Goal: Task Accomplishment & Management: Manage account settings

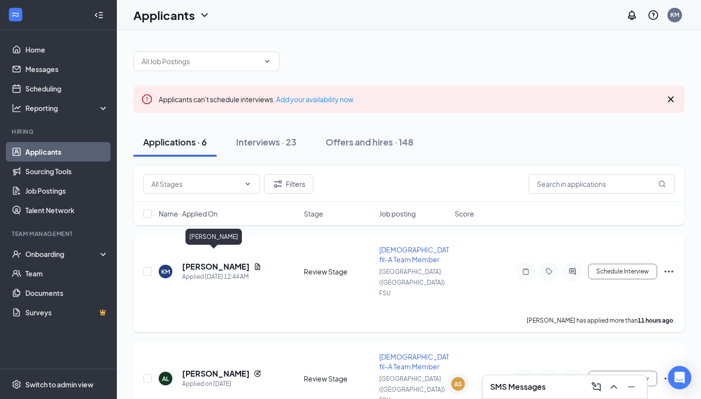
click at [201, 261] on h5 "Korriel Myers" at bounding box center [216, 266] width 68 height 11
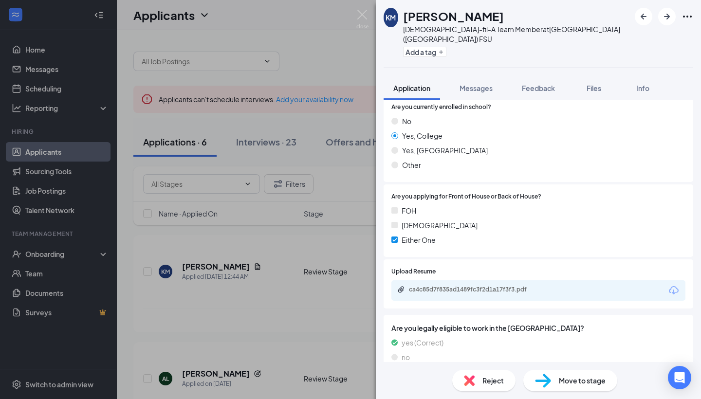
scroll to position [512, 0]
click at [498, 286] on div "ca4c85d7f835ad1489fc3f2d1a17f3f3.pdf" at bounding box center [477, 290] width 136 height 8
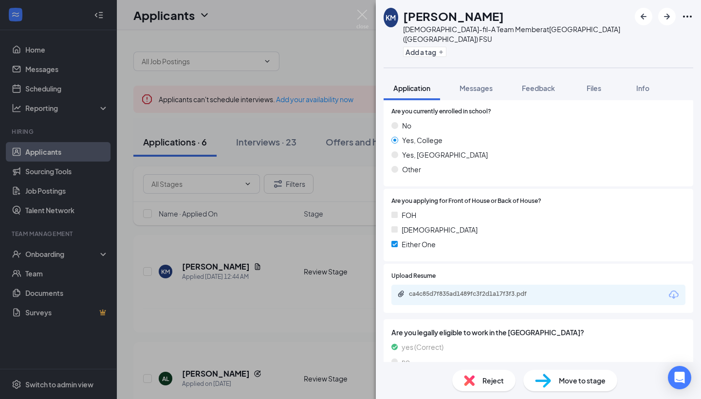
click at [306, 68] on div "KM Korriel Myers Chick-fil-A Team Member at Cleveland (GA) FSU Add a tag Applic…" at bounding box center [350, 199] width 701 height 399
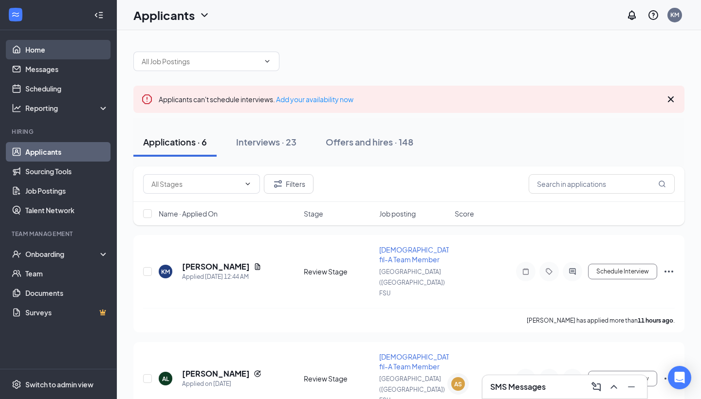
click at [85, 46] on link "Home" at bounding box center [66, 49] width 83 height 19
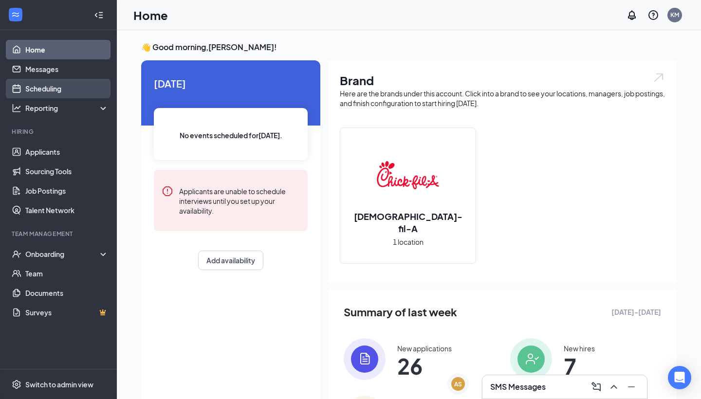
click at [25, 86] on link "Scheduling" at bounding box center [66, 88] width 83 height 19
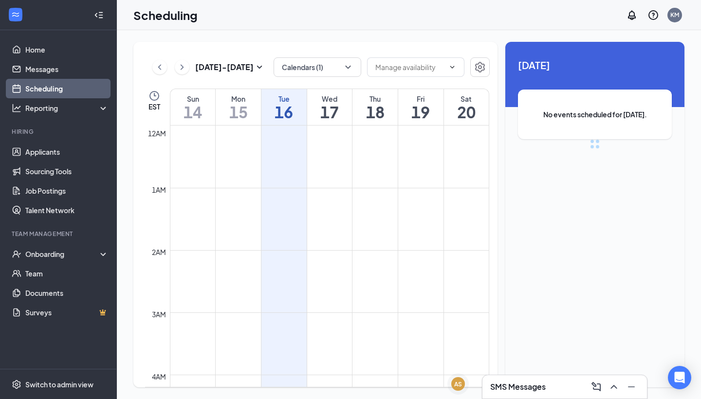
scroll to position [478, 0]
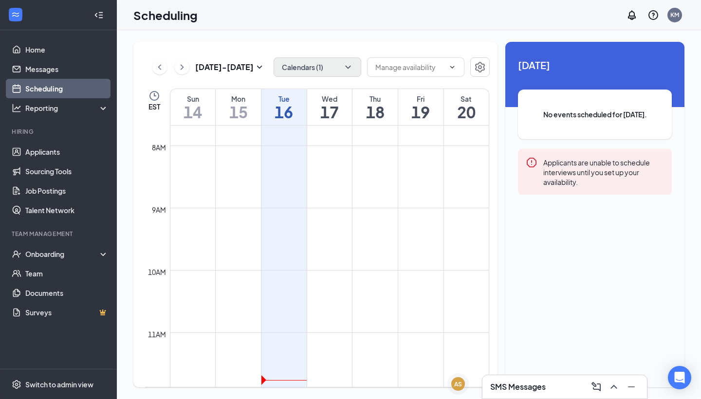
click at [337, 76] on button "Calendars (1)" at bounding box center [317, 66] width 88 height 19
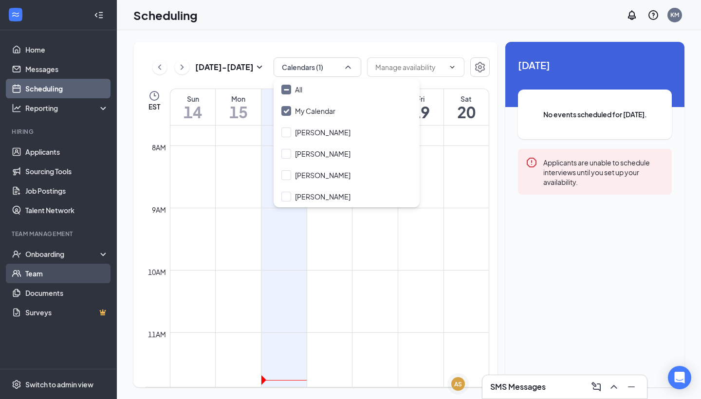
click at [35, 277] on link "Team" at bounding box center [66, 273] width 83 height 19
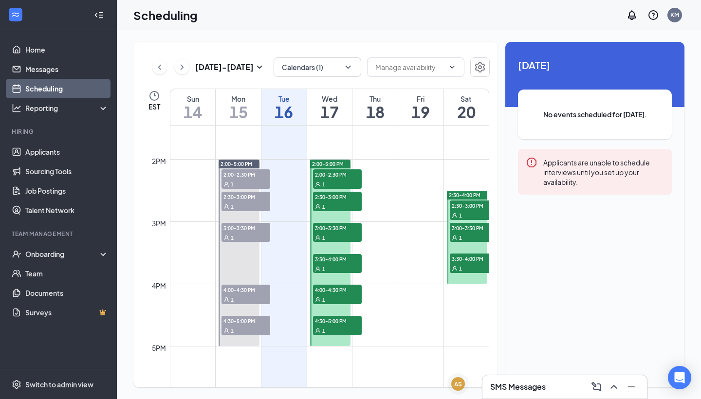
scroll to position [837, 0]
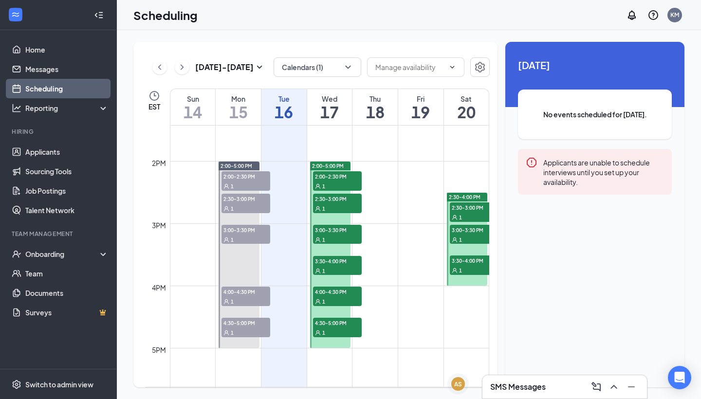
click at [477, 209] on span "2:30-3:00 PM" at bounding box center [474, 207] width 49 height 10
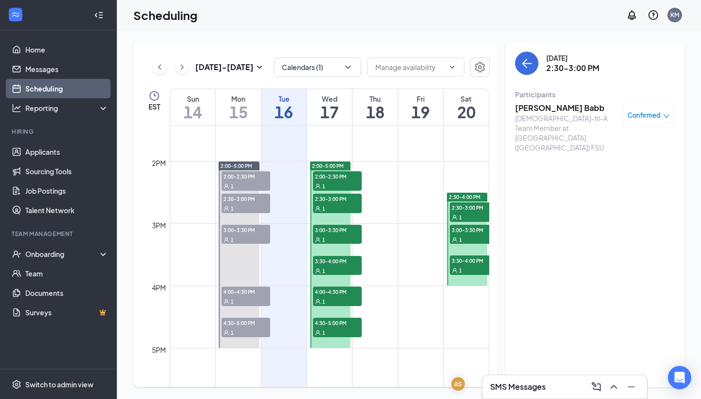
click at [466, 237] on div "1" at bounding box center [474, 240] width 49 height 10
click at [468, 260] on span "3:30-4:00 PM" at bounding box center [474, 260] width 49 height 10
click at [435, 247] on td at bounding box center [329, 247] width 319 height 16
